Goal: Task Accomplishment & Management: Manage account settings

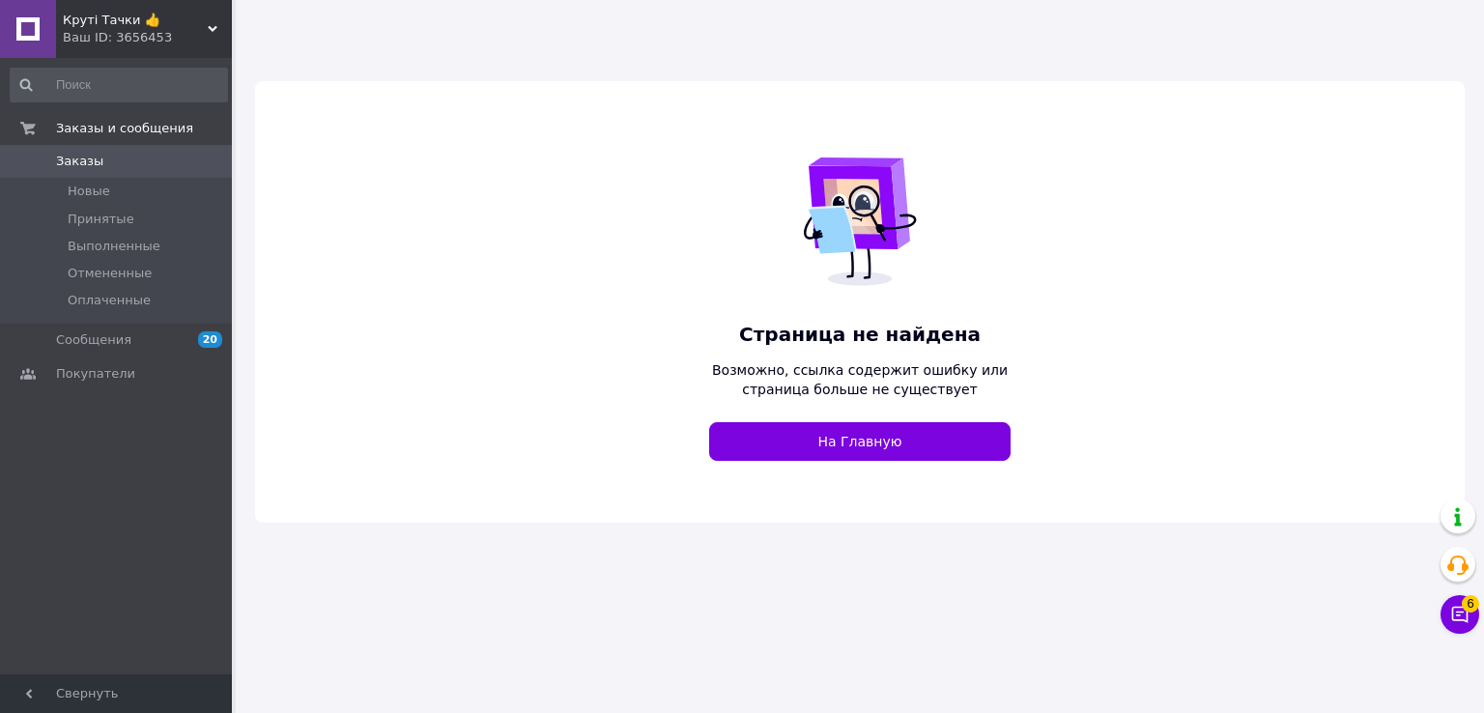
click at [120, 29] on div "Ваш ID: 3656453" at bounding box center [147, 37] width 169 height 17
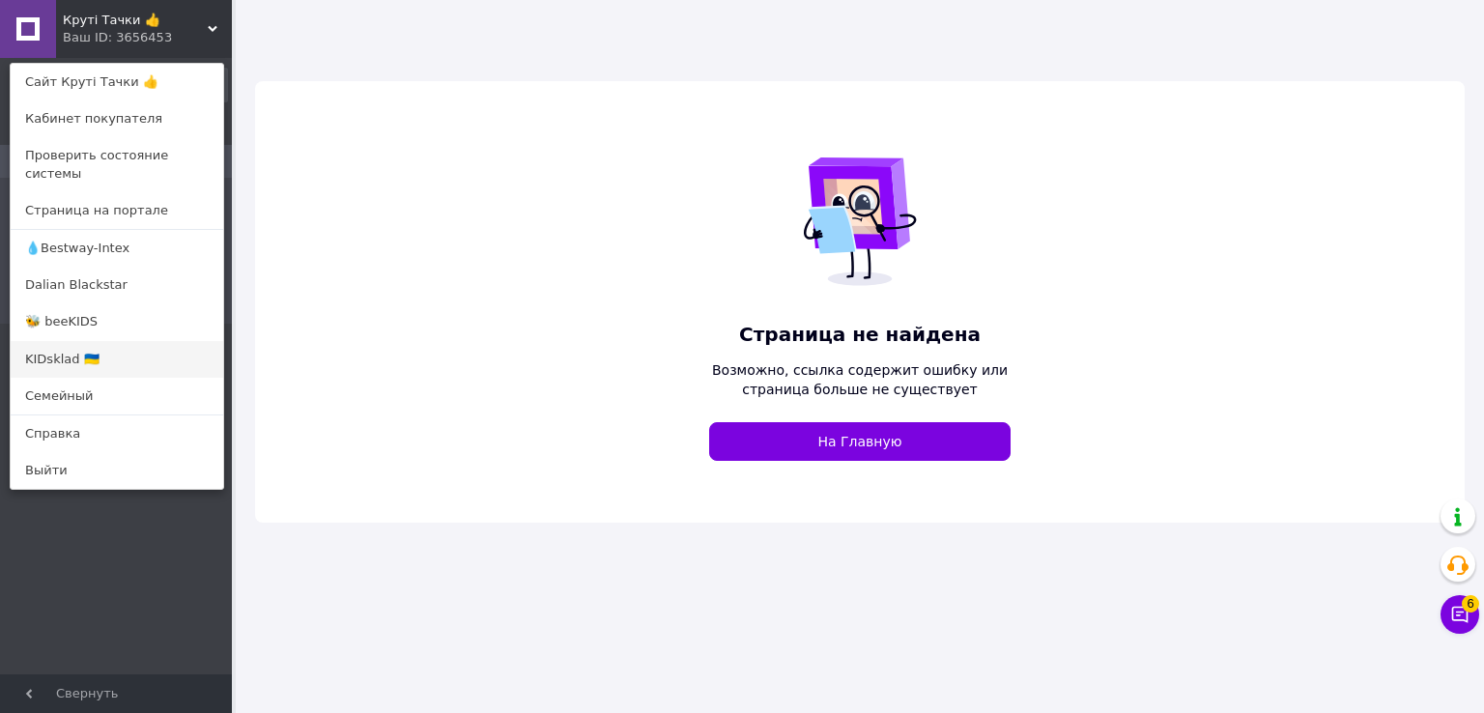
click at [73, 341] on link "KIDsklad 🇺🇦" at bounding box center [117, 359] width 213 height 37
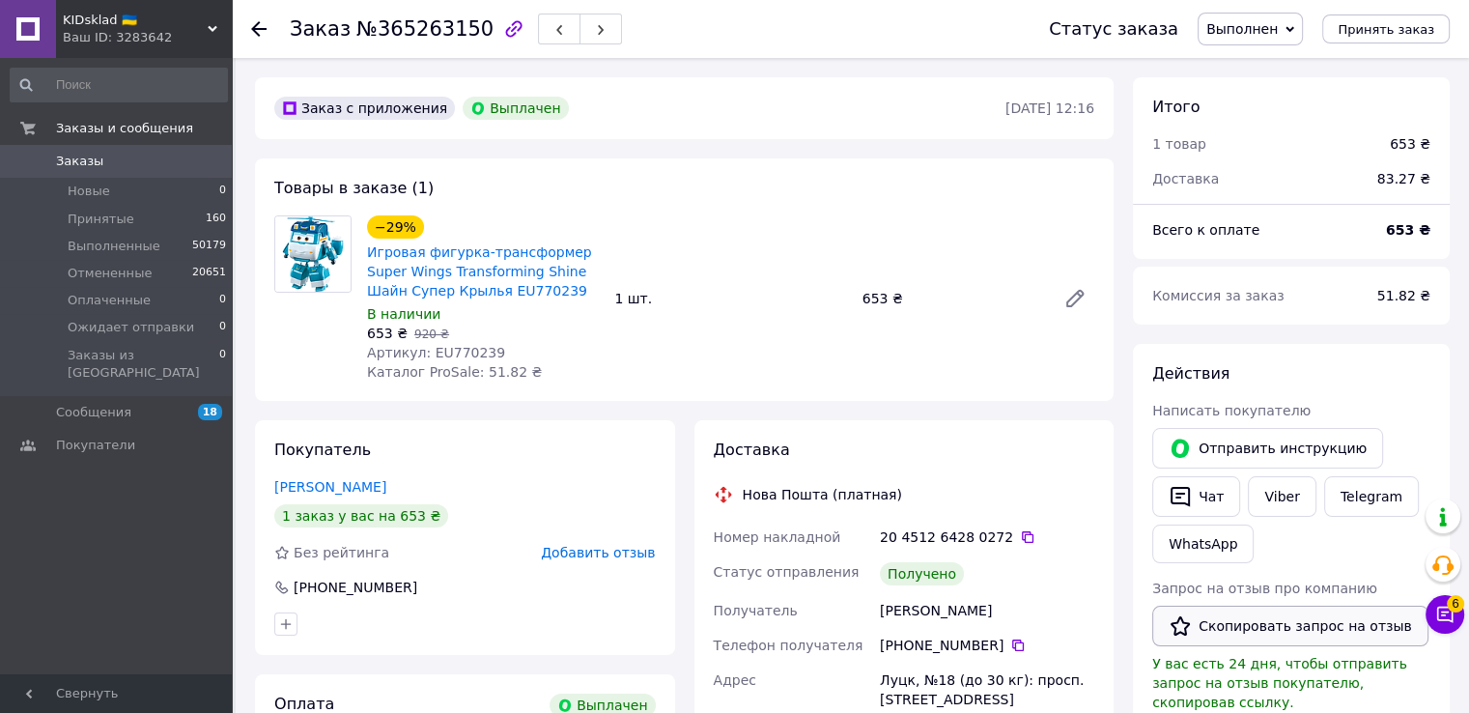
click at [1276, 638] on button "Скопировать запрос на отзыв" at bounding box center [1291, 626] width 276 height 41
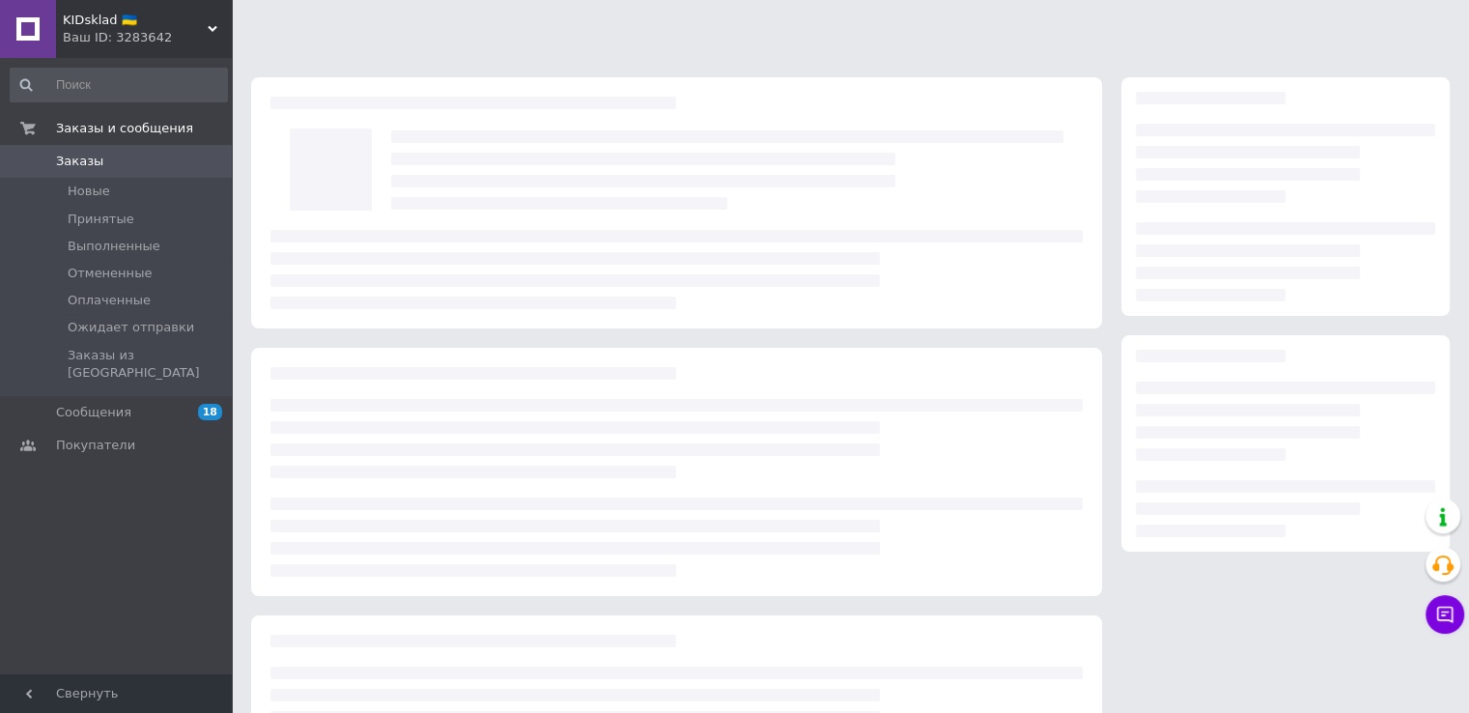
click at [199, 36] on div "Ваш ID: 3283642" at bounding box center [147, 37] width 169 height 17
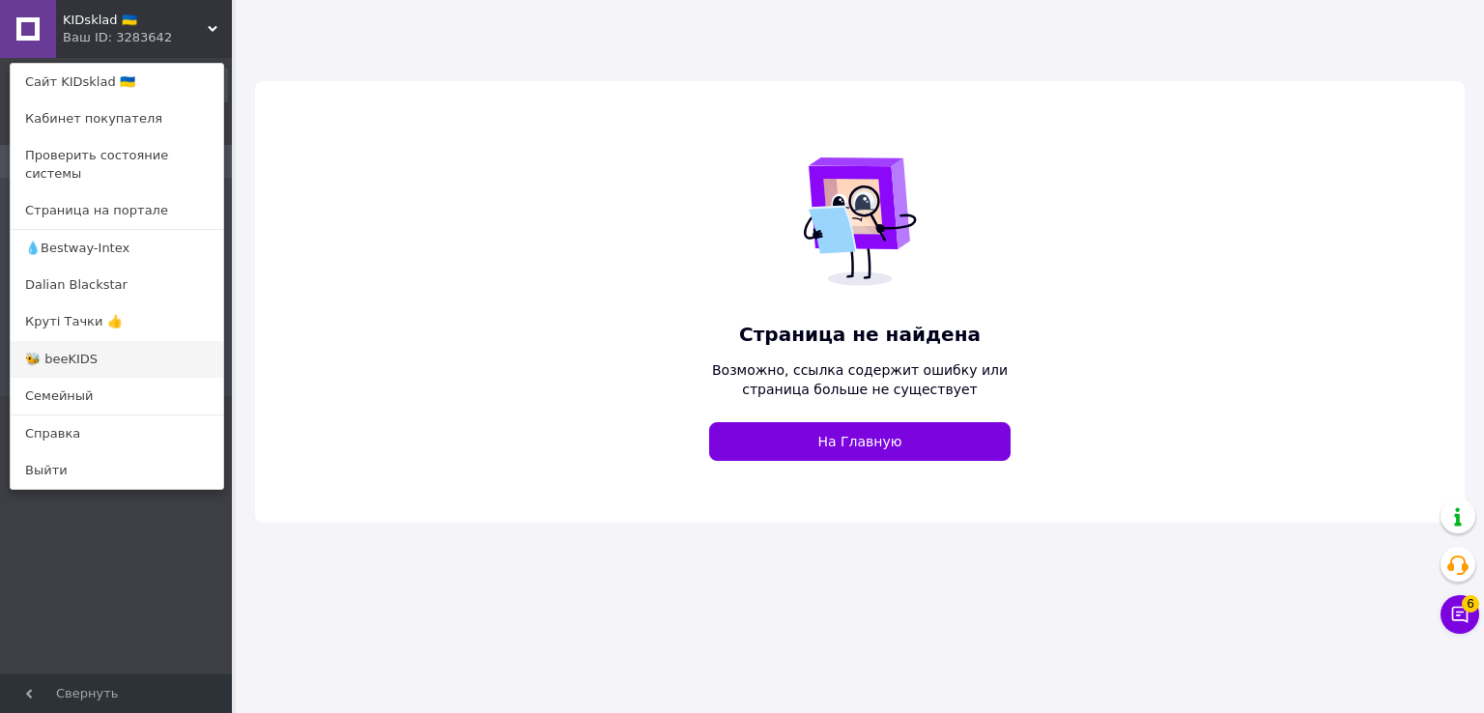
click at [80, 341] on link "🐝 beeKIDS" at bounding box center [117, 359] width 213 height 37
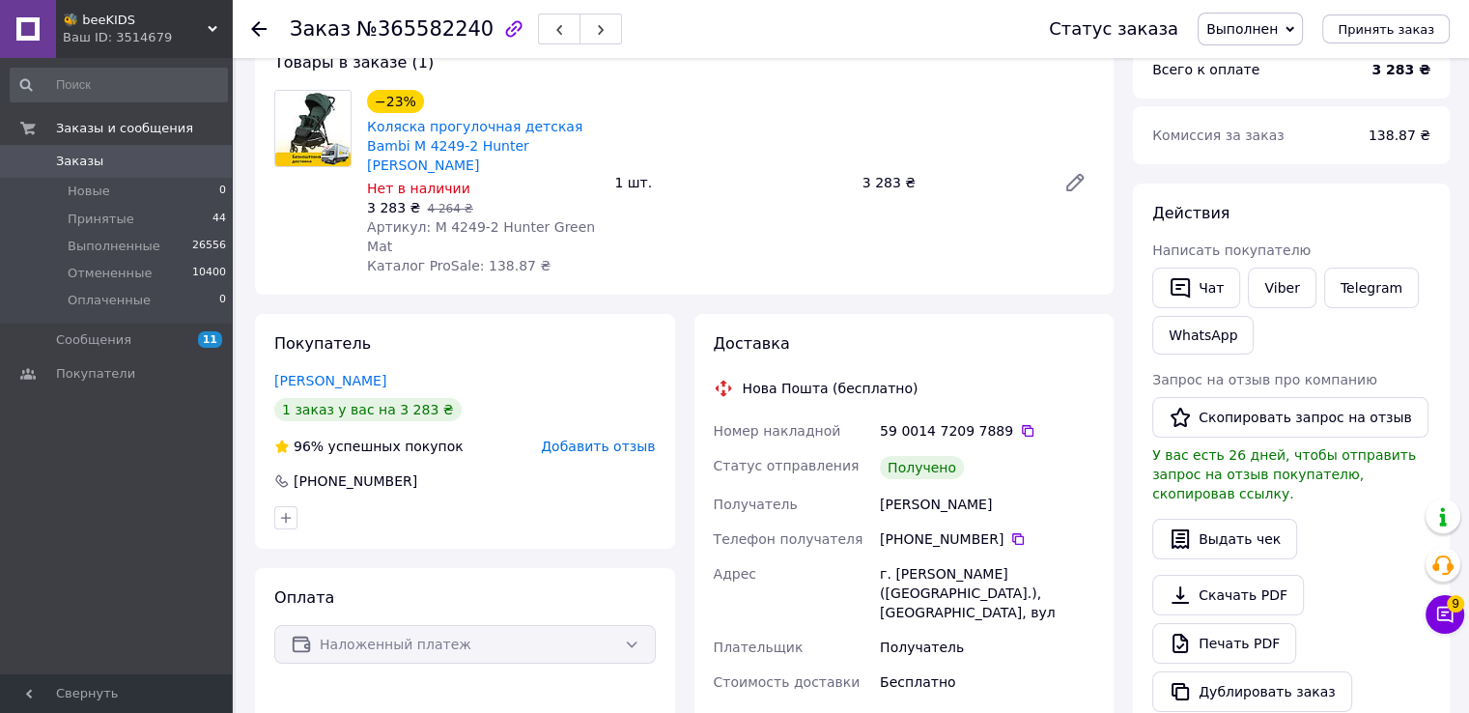
scroll to position [290, 0]
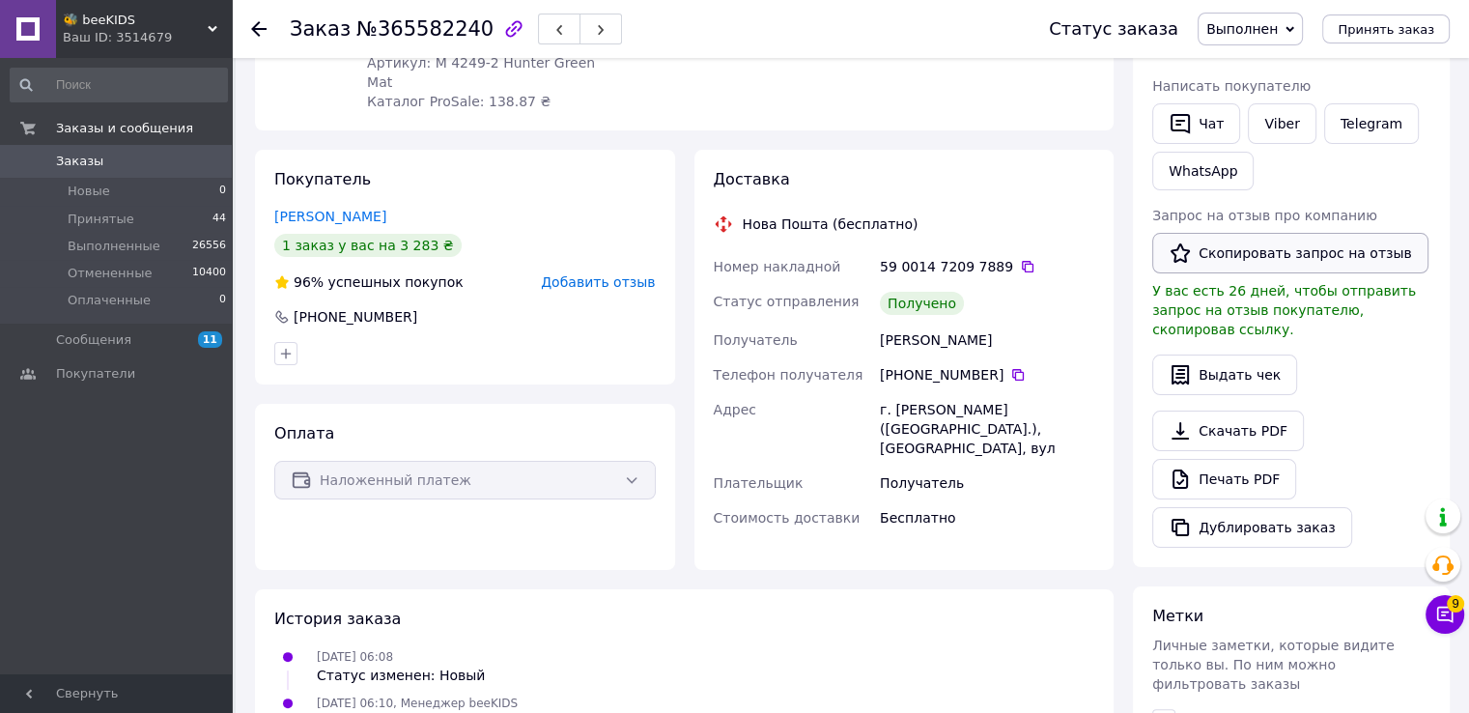
click at [1314, 257] on button "Скопировать запрос на отзыв" at bounding box center [1291, 253] width 276 height 41
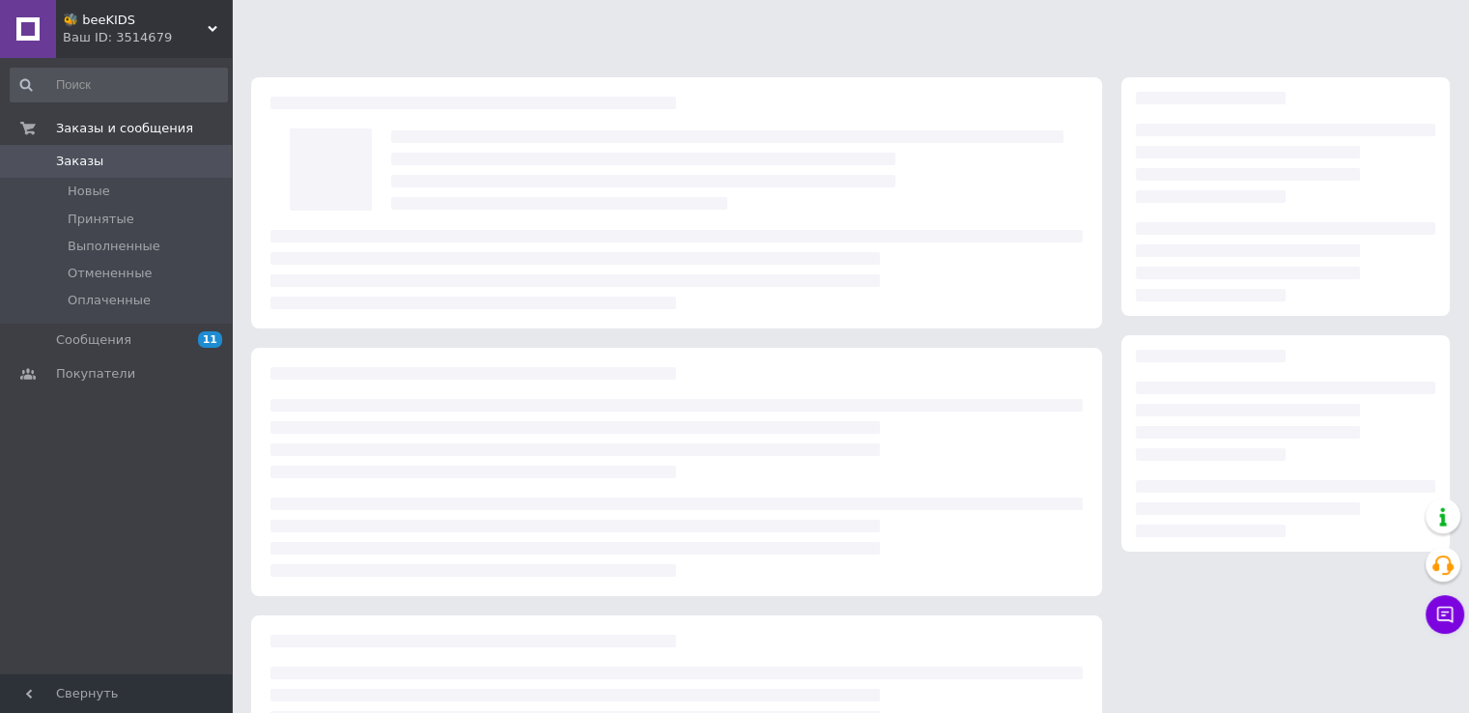
click at [136, 30] on div "Ваш ID: 3514679" at bounding box center [147, 37] width 169 height 17
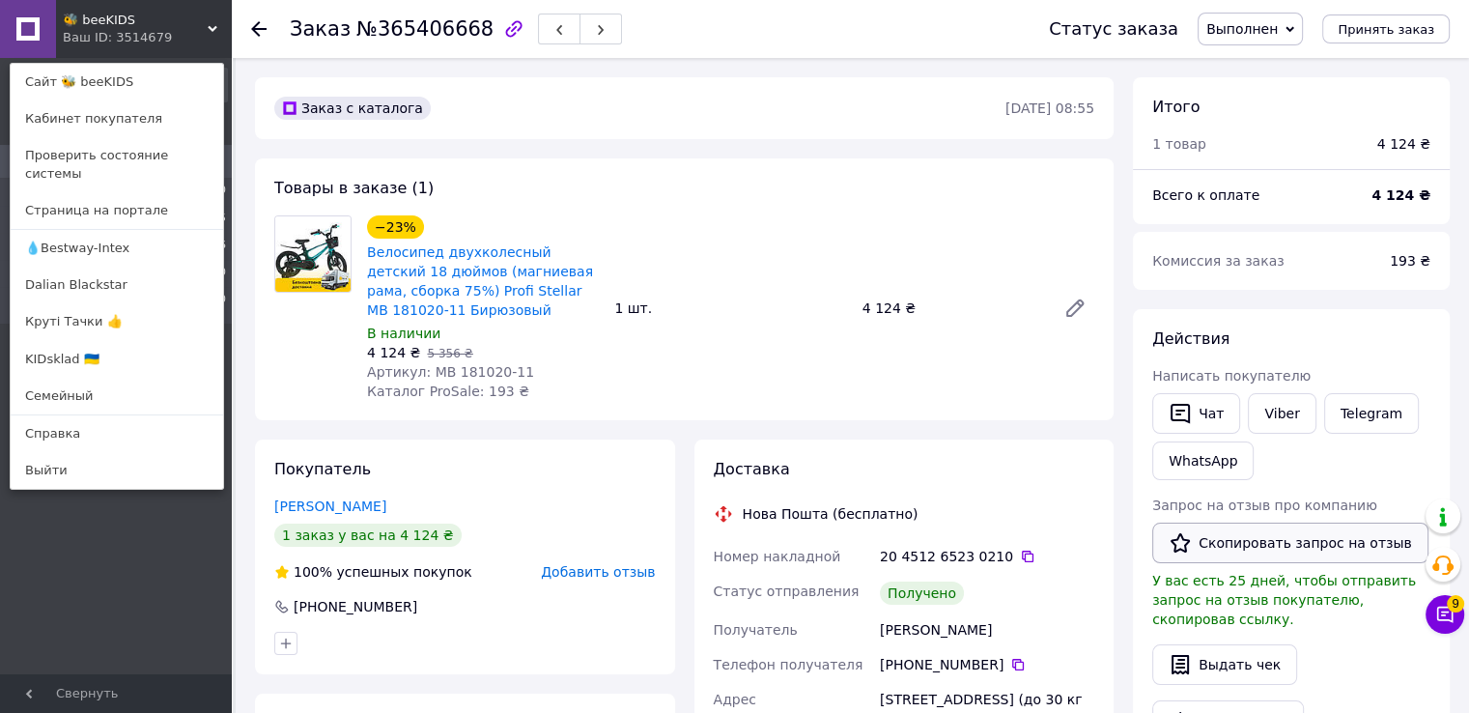
click at [1243, 542] on button "Скопировать запрос на отзыв" at bounding box center [1291, 543] width 276 height 41
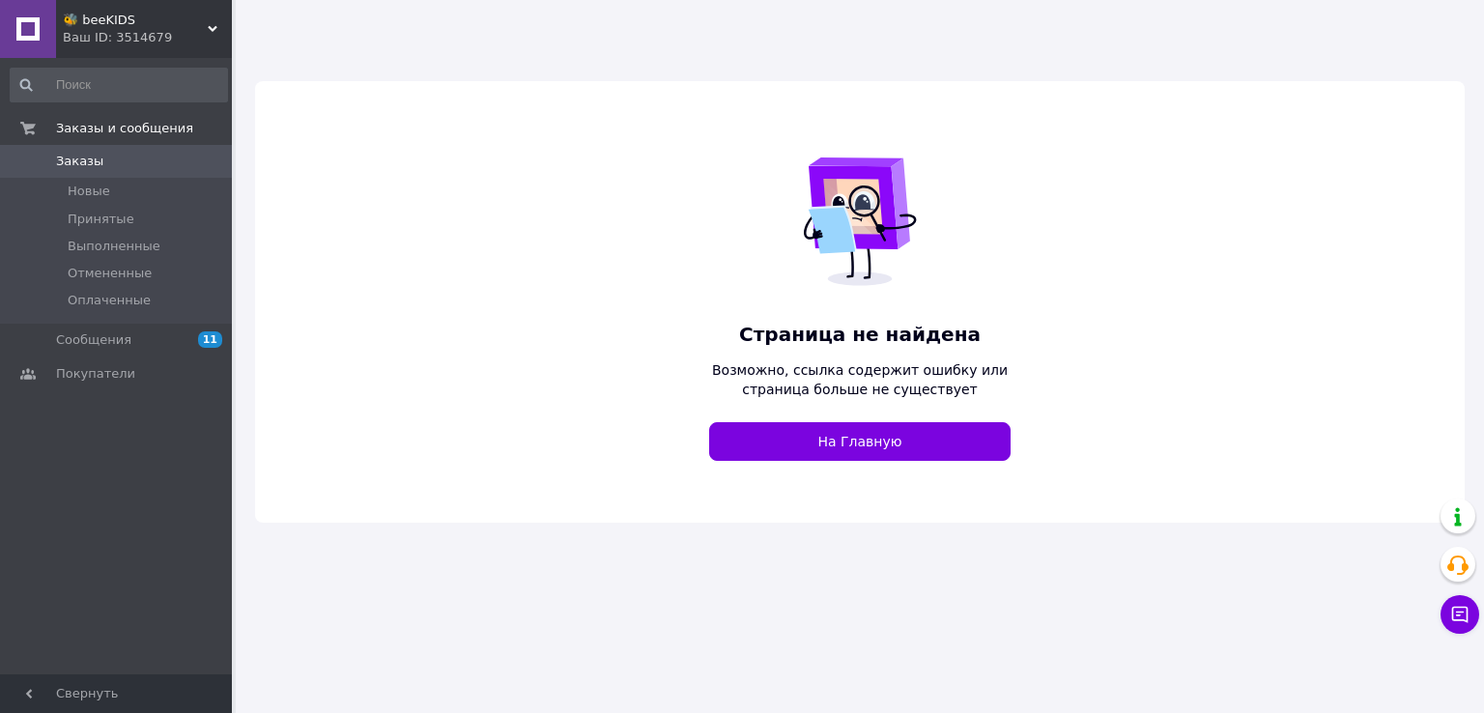
click at [158, 24] on span "🐝 beeKIDS" at bounding box center [135, 20] width 145 height 17
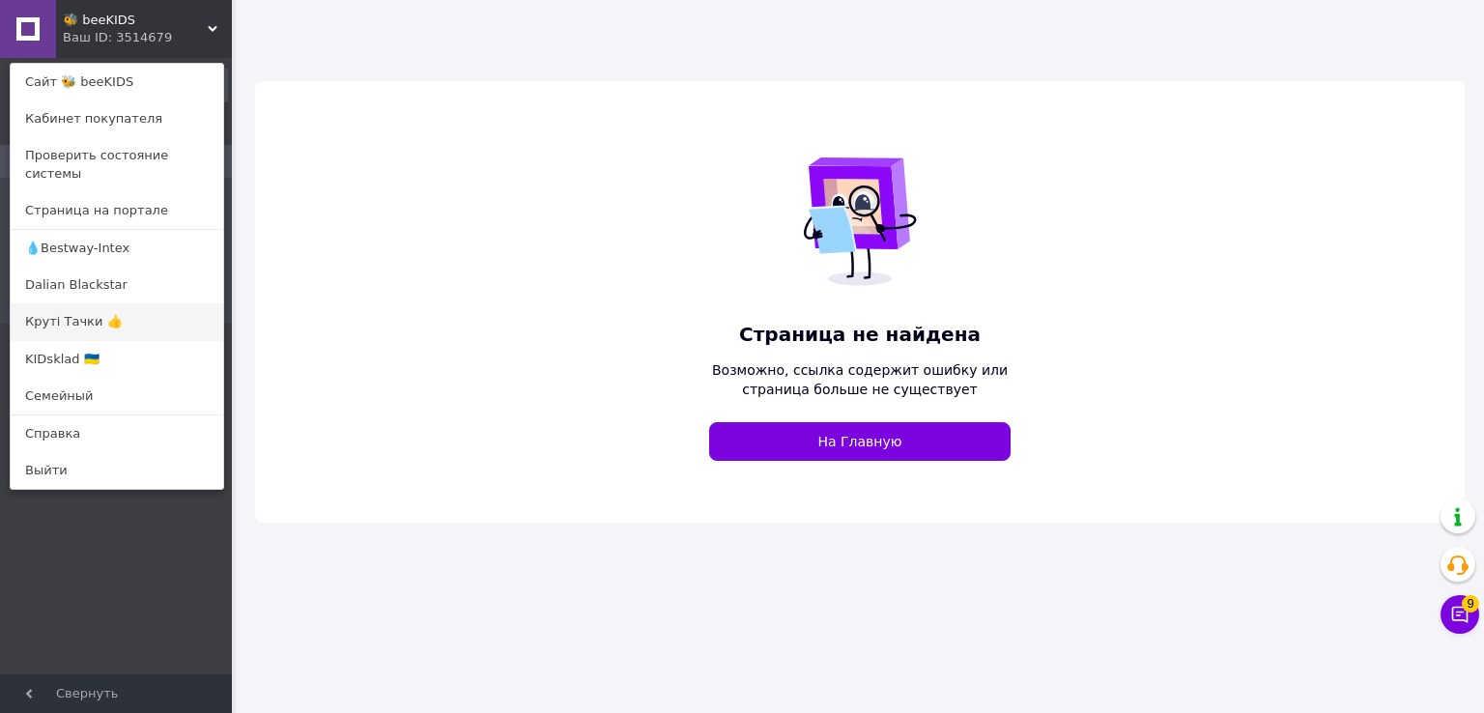
click at [81, 303] on link "Круті Тачки 👍" at bounding box center [117, 321] width 213 height 37
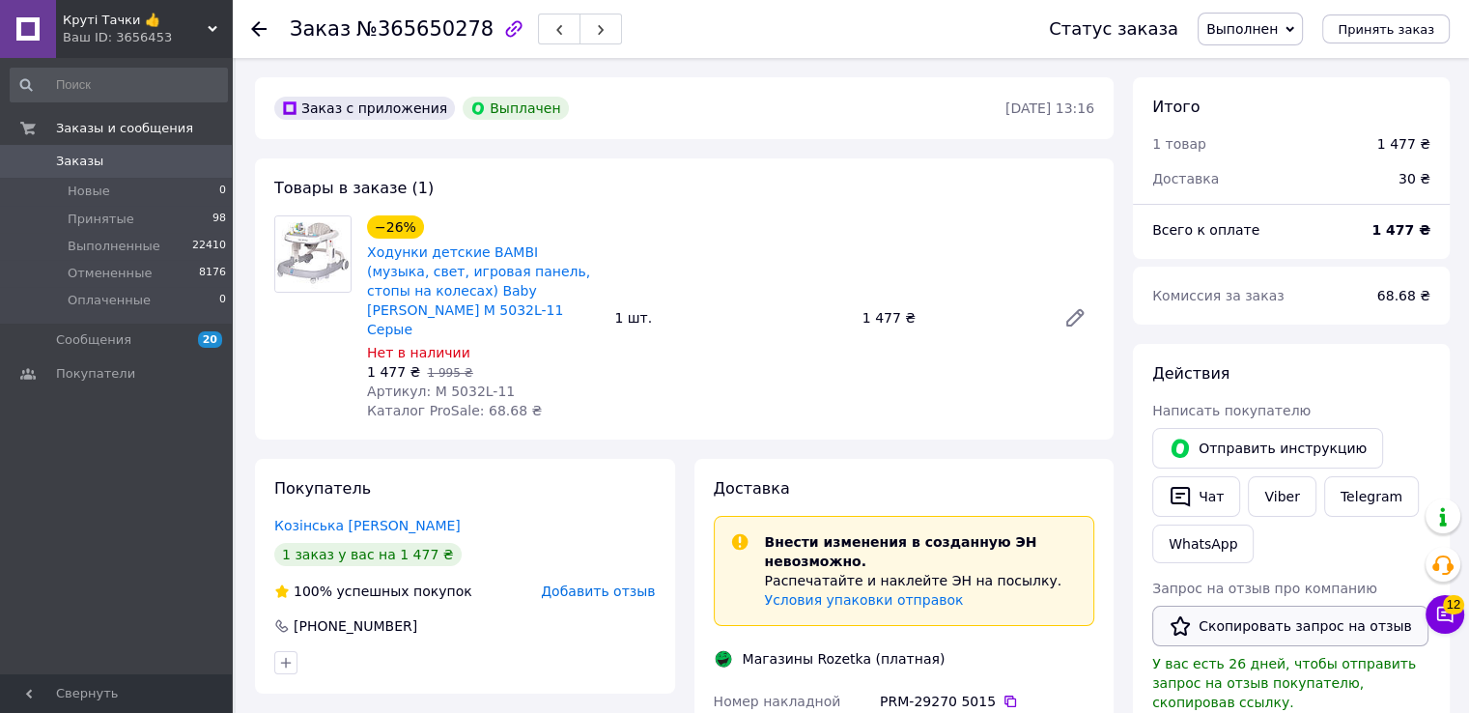
click at [1250, 623] on button "Скопировать запрос на отзыв" at bounding box center [1291, 626] width 276 height 41
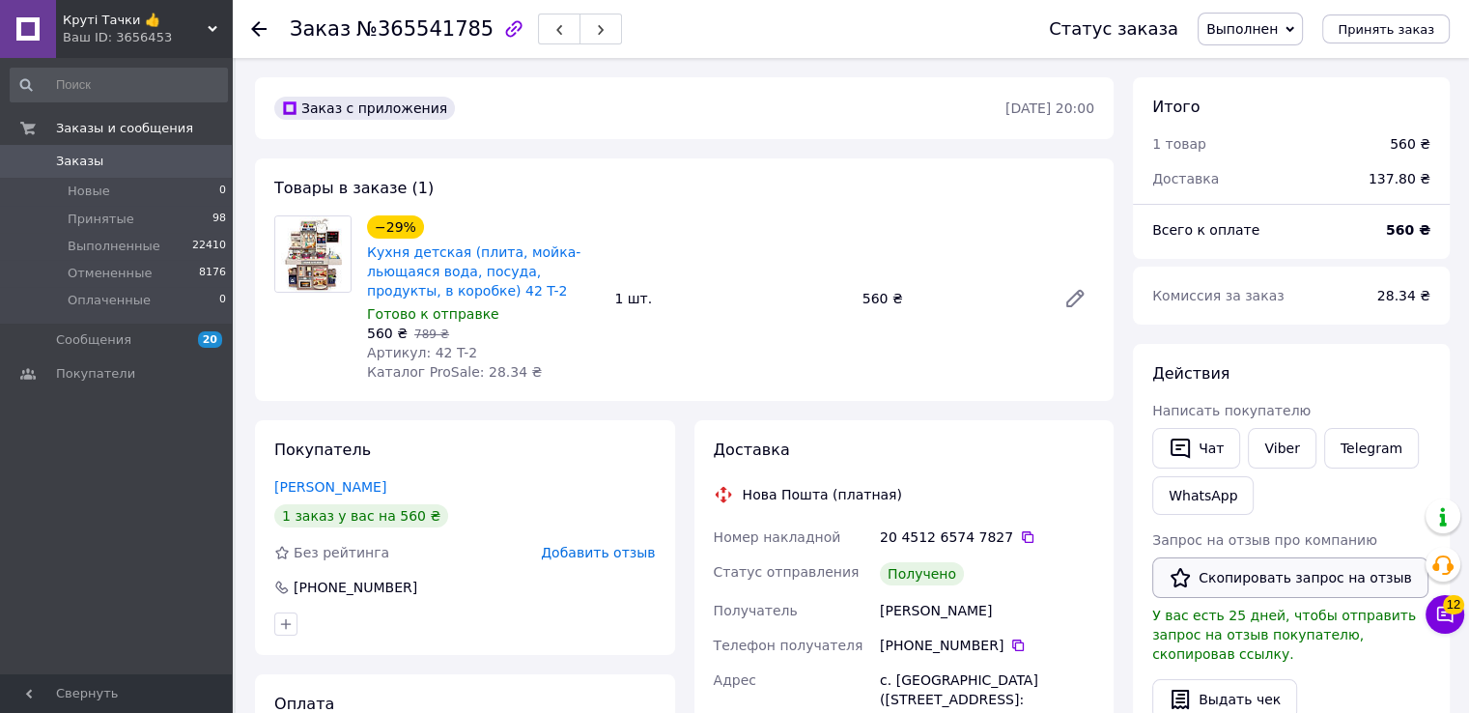
click at [1282, 581] on button "Скопировать запрос на отзыв" at bounding box center [1291, 577] width 276 height 41
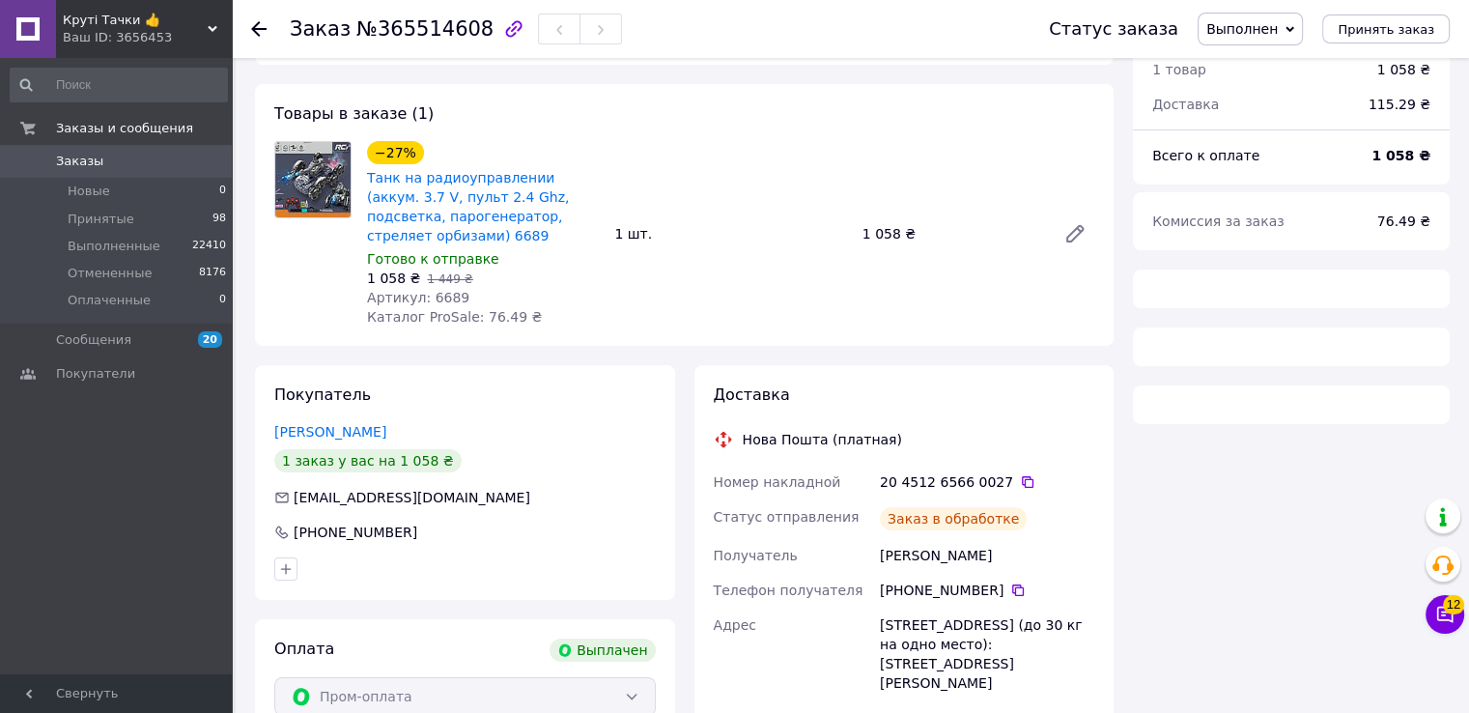
scroll to position [253, 0]
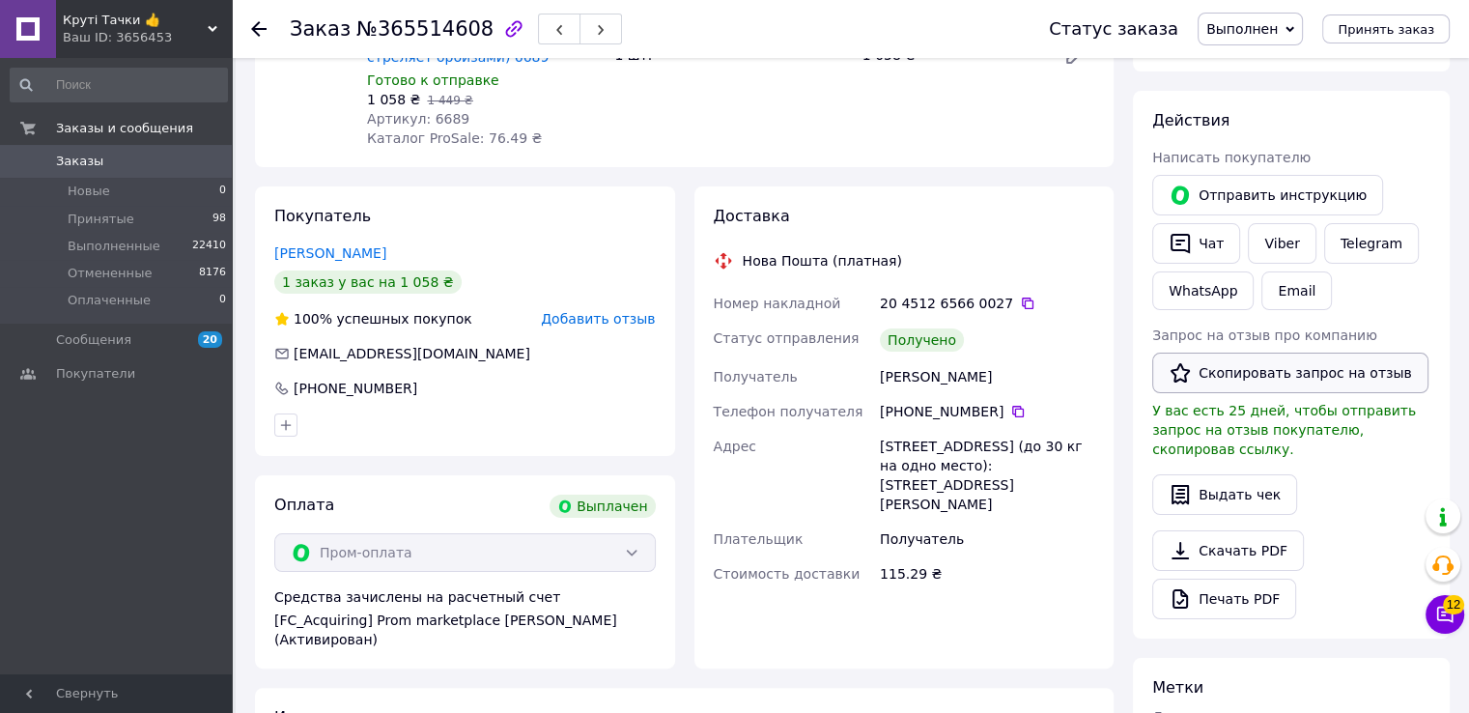
click at [1264, 371] on button "Скопировать запрос на отзыв" at bounding box center [1291, 373] width 276 height 41
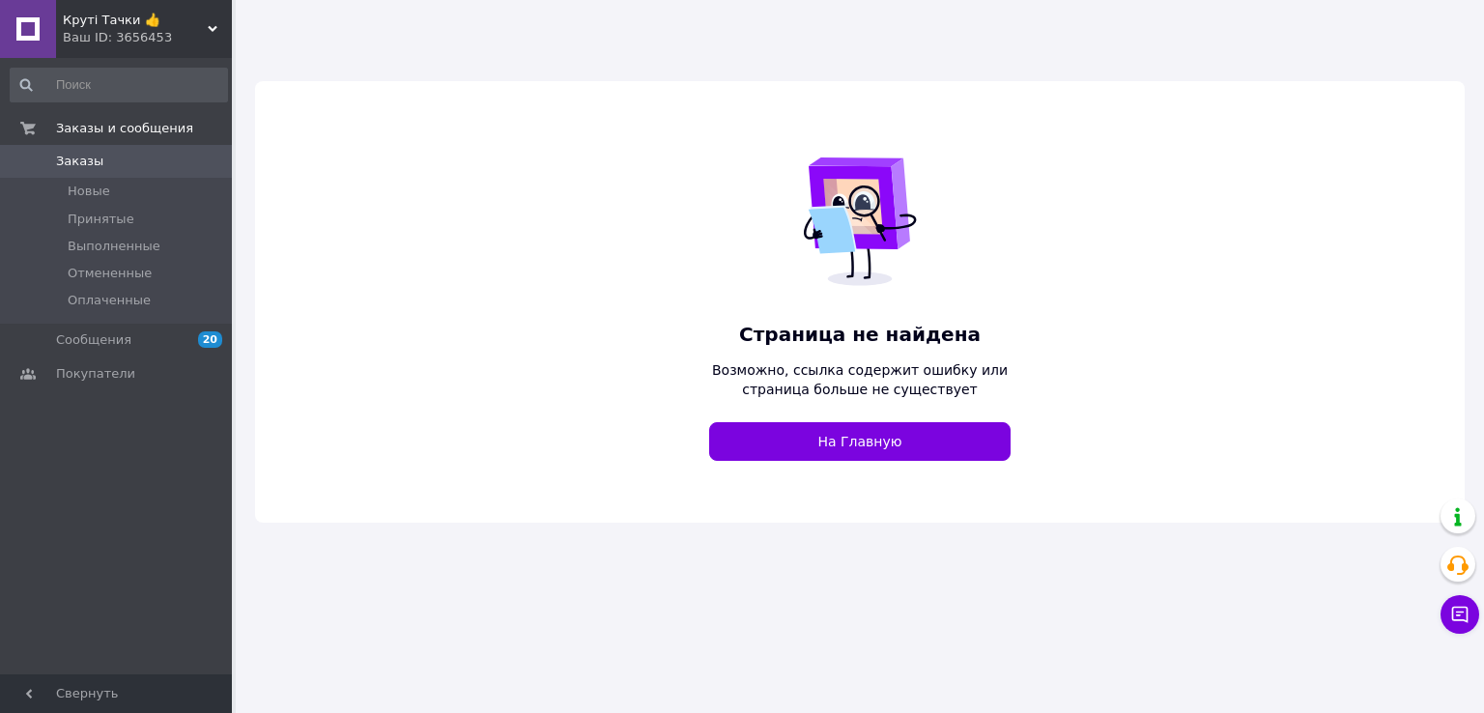
click at [197, 20] on span "Круті Тачки 👍" at bounding box center [135, 20] width 145 height 17
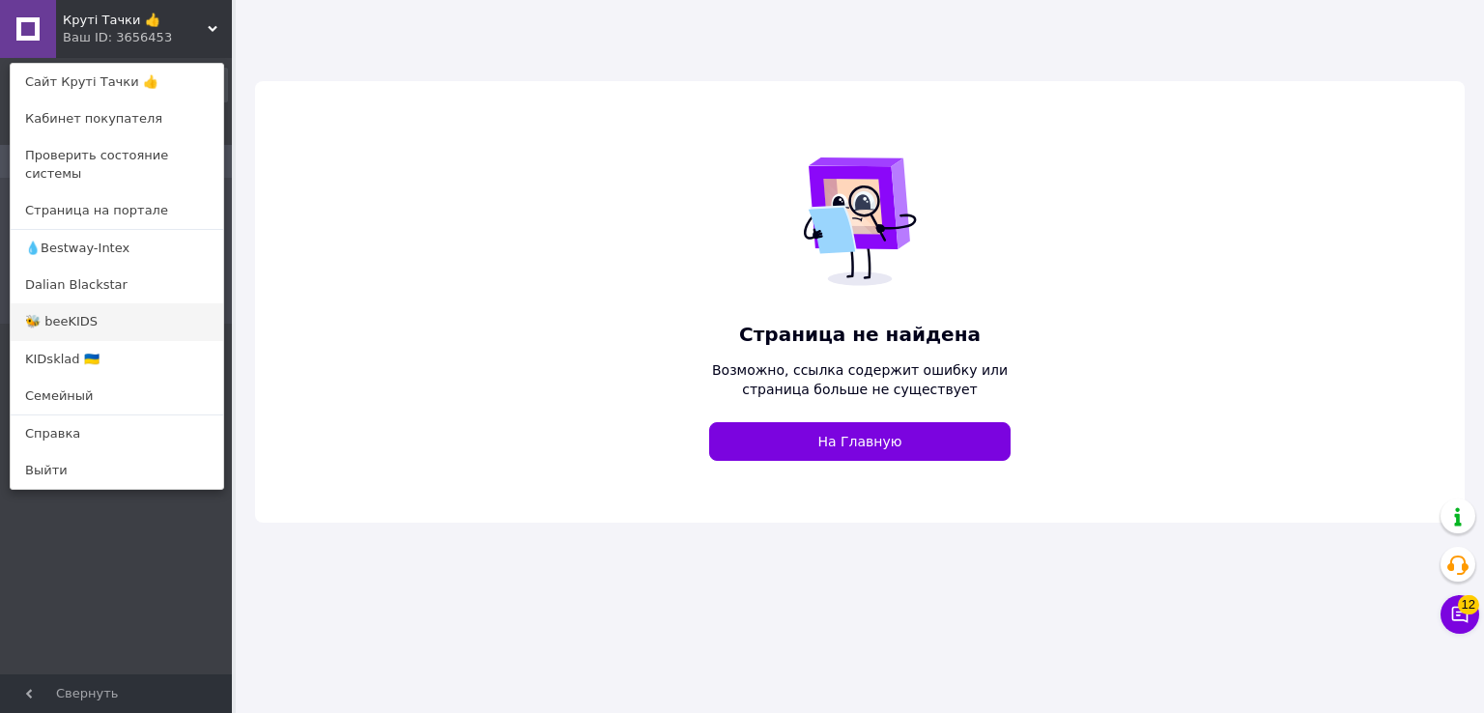
click at [100, 306] on link "🐝 beeKIDS" at bounding box center [117, 321] width 213 height 37
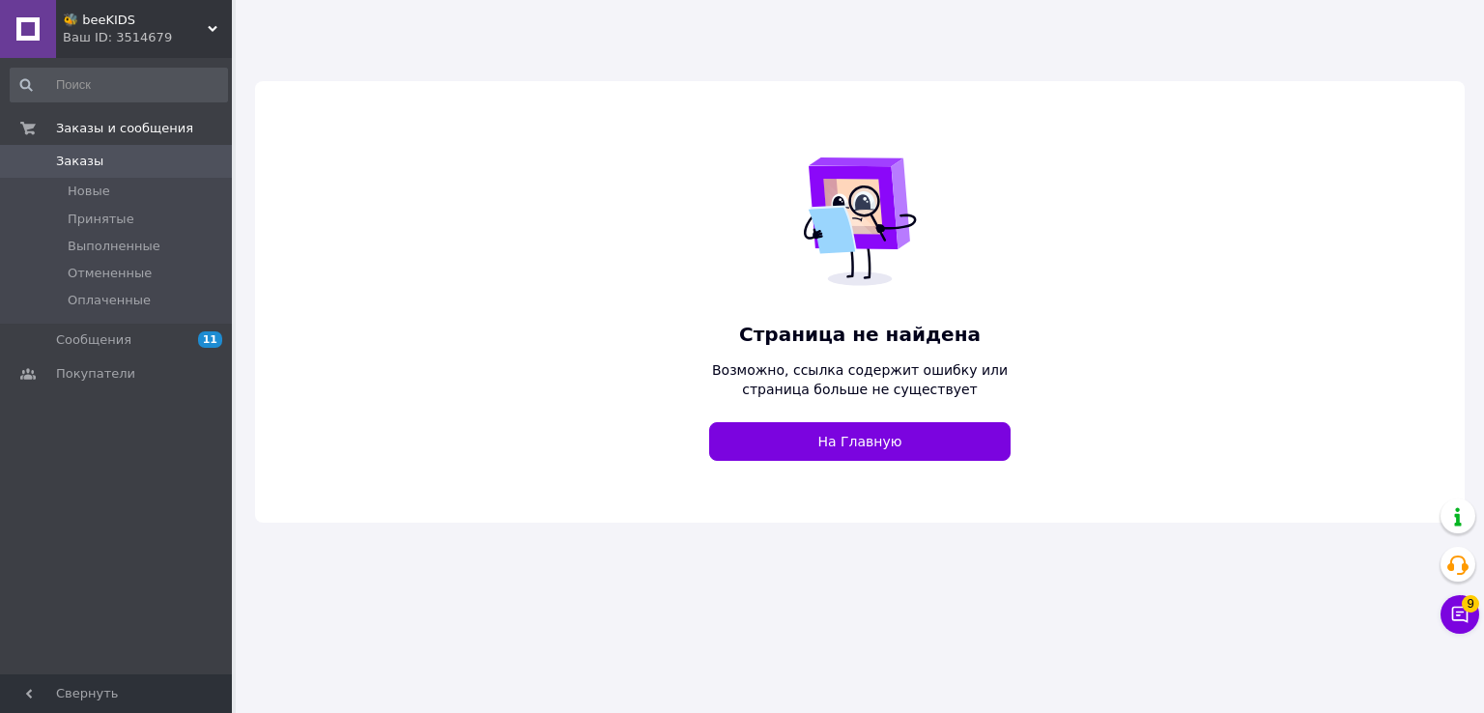
click at [180, 36] on div "Ваш ID: 3514679" at bounding box center [147, 37] width 169 height 17
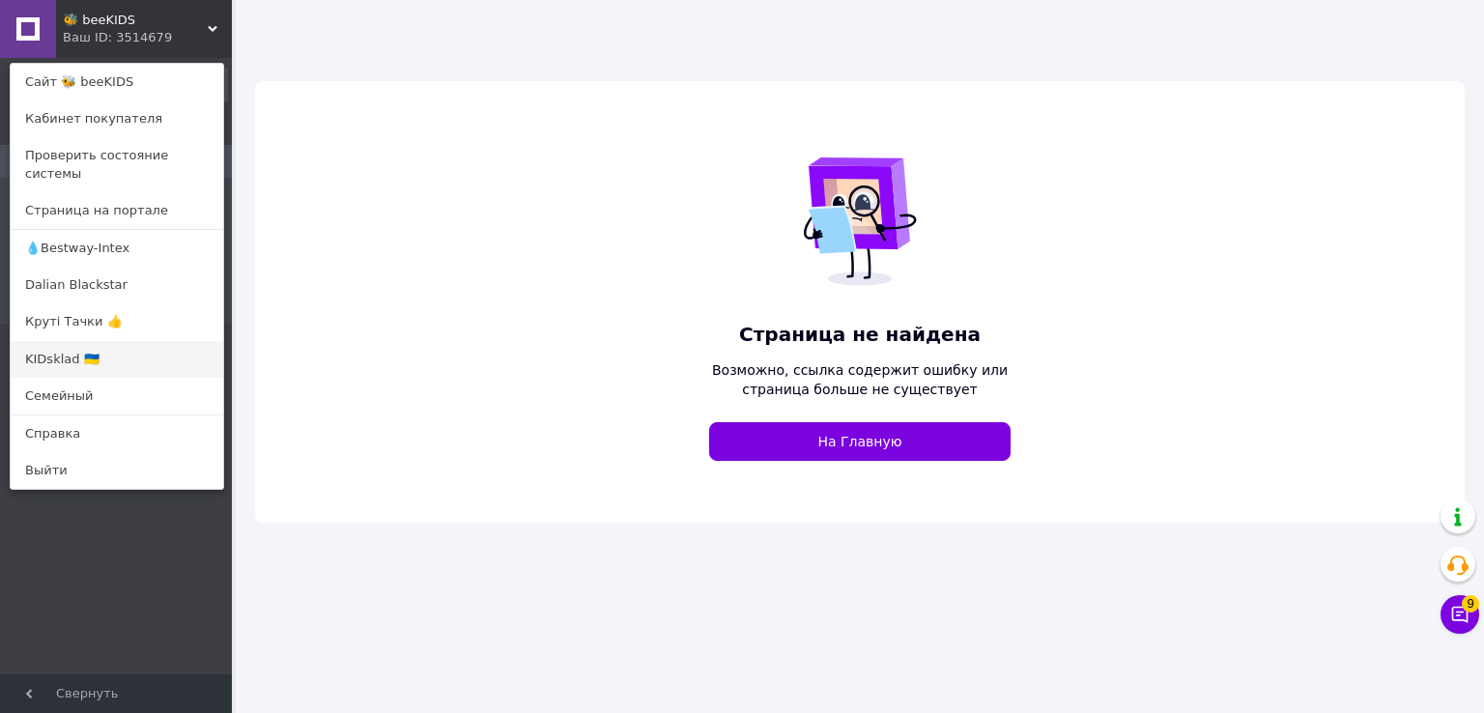
click at [77, 341] on link "KIDsklad 🇺🇦" at bounding box center [117, 359] width 213 height 37
